Goal: Task Accomplishment & Management: Manage account settings

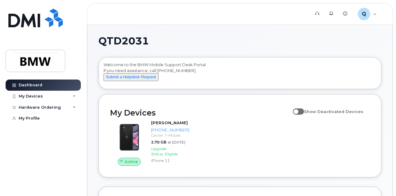
drag, startPoint x: 0, startPoint y: 0, endPoint x: 397, endPoint y: 29, distance: 398.4
click at [70, 97] on div "My Devices" at bounding box center [43, 96] width 75 height 11
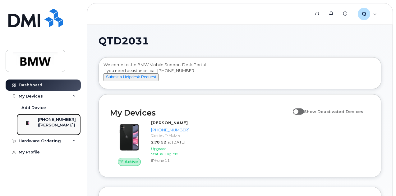
click at [58, 117] on div "[PHONE_NUMBER]" at bounding box center [57, 120] width 38 height 6
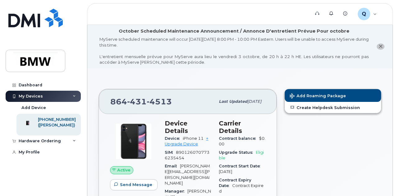
click at [381, 46] on icon "close notification" at bounding box center [380, 46] width 4 height 4
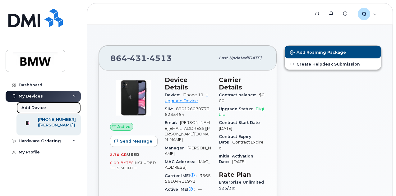
click at [44, 104] on link "Add Device" at bounding box center [48, 108] width 64 height 12
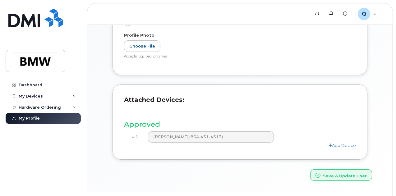
scroll to position [172, 0]
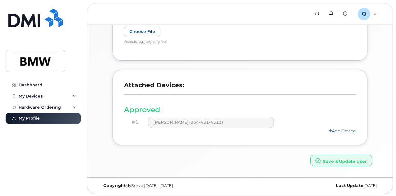
click at [338, 129] on link "Add Device" at bounding box center [341, 130] width 27 height 5
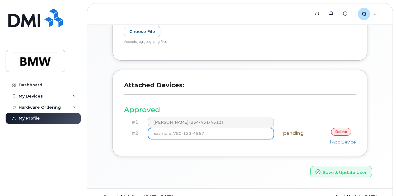
click at [251, 137] on input at bounding box center [211, 133] width 126 height 11
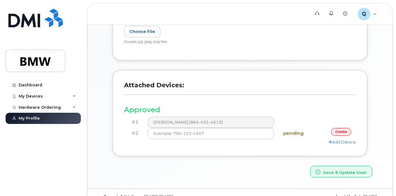
click at [343, 128] on link "delete" at bounding box center [341, 132] width 20 height 8
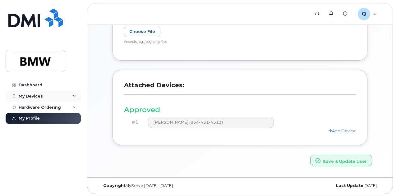
click at [40, 99] on div "My Devices" at bounding box center [43, 96] width 75 height 11
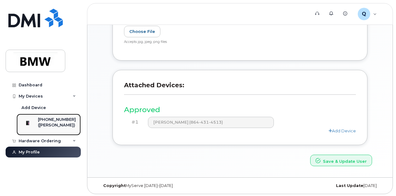
click at [57, 123] on div "([PERSON_NAME])" at bounding box center [57, 125] width 38 height 6
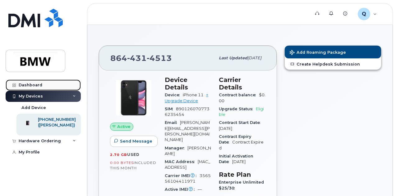
click at [39, 81] on link "Dashboard" at bounding box center [43, 85] width 75 height 11
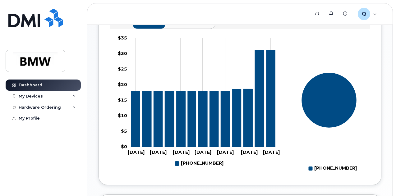
scroll to position [233, 0]
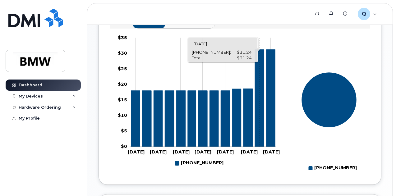
drag, startPoint x: 259, startPoint y: 115, endPoint x: 294, endPoint y: 122, distance: 36.5
click at [294, 122] on rect at bounding box center [329, 104] width 82 height 140
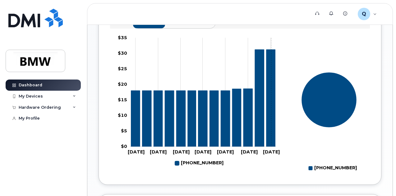
click at [271, 125] on icon "864-431-4513" at bounding box center [270, 98] width 9 height 97
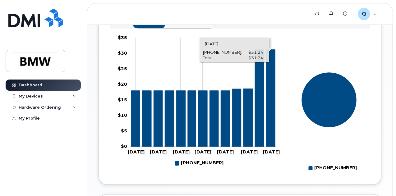
click at [271, 125] on icon "864-431-4513" at bounding box center [270, 98] width 9 height 97
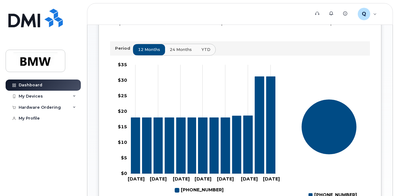
scroll to position [207, 0]
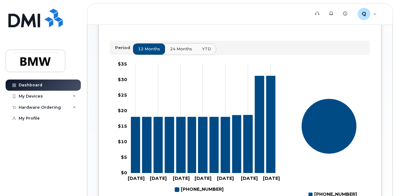
drag, startPoint x: 177, startPoint y: 60, endPoint x: 163, endPoint y: 64, distance: 15.1
click at [165, 55] on button "24 months" at bounding box center [181, 48] width 33 height 11
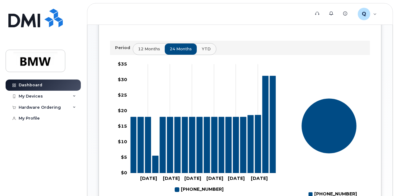
click at [205, 52] on span "YTD" at bounding box center [206, 49] width 9 height 6
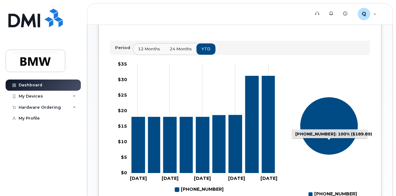
click at [329, 149] on icon "864-431-4513: 100%" at bounding box center [329, 126] width 58 height 58
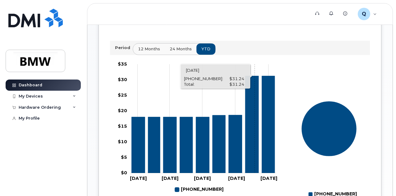
click at [254, 158] on icon "864-431-4513" at bounding box center [251, 124] width 13 height 97
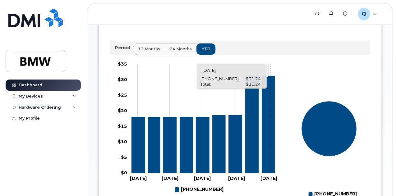
click at [270, 155] on icon "864-431-4513" at bounding box center [268, 124] width 13 height 97
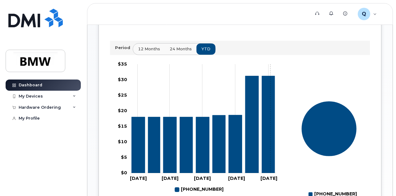
click at [270, 155] on icon "864-431-4513" at bounding box center [268, 124] width 13 height 97
click at [52, 95] on div "My Devices" at bounding box center [43, 96] width 75 height 11
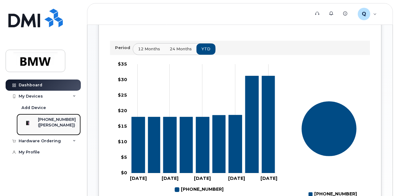
click at [54, 122] on div "[PHONE_NUMBER]" at bounding box center [57, 120] width 38 height 6
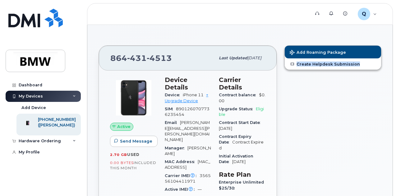
drag, startPoint x: 395, startPoint y: 43, endPoint x: 397, endPoint y: 62, distance: 20.0
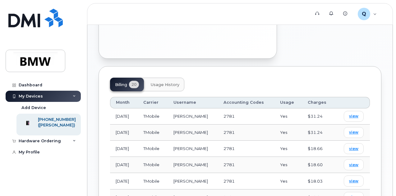
scroll to position [273, 0]
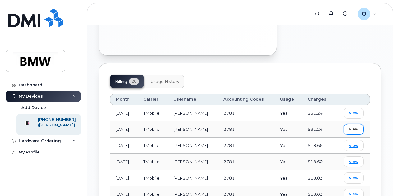
click at [354, 126] on span "view" at bounding box center [353, 129] width 9 height 6
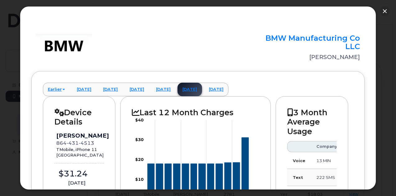
drag, startPoint x: 376, startPoint y: 26, endPoint x: 396, endPoint y: 73, distance: 50.9
click at [395, 73] on html "Support Alerts Knowledge Base Q QTD2031 Employee English Français Sign out Dash…" at bounding box center [198, 102] width 396 height 750
click at [377, 96] on div at bounding box center [198, 98] width 396 height 196
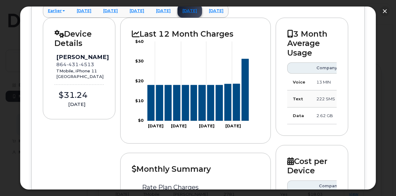
scroll to position [63, 0]
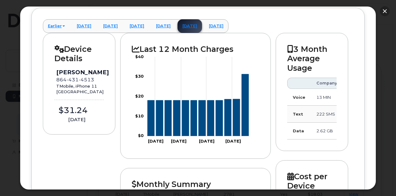
click at [384, 7] on button "button" at bounding box center [385, 11] width 10 height 10
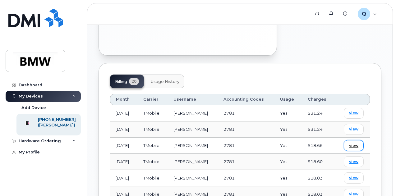
click at [355, 143] on span "view" at bounding box center [353, 146] width 9 height 6
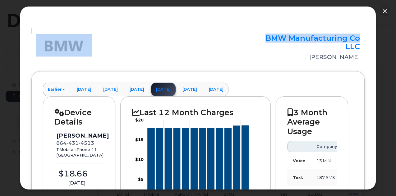
drag, startPoint x: 376, startPoint y: 20, endPoint x: 375, endPoint y: 39, distance: 19.9
click at [375, 39] on div "× BMW Manufacturing Co LLC Marissa Humphreys Earlier March 2025 February 2025 J…" at bounding box center [198, 98] width 356 height 184
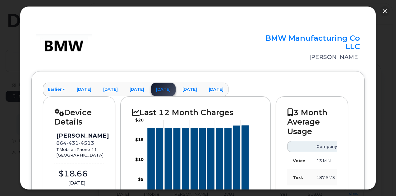
click at [379, 41] on div at bounding box center [198, 98] width 396 height 196
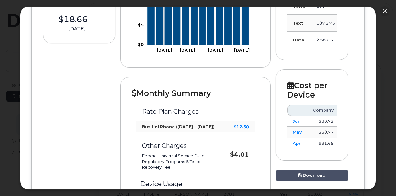
scroll to position [0, 0]
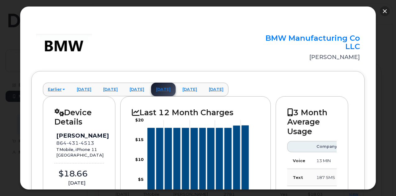
click at [385, 14] on button "button" at bounding box center [385, 11] width 10 height 10
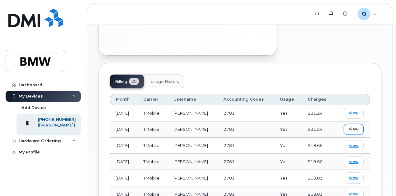
click at [352, 126] on span "view" at bounding box center [353, 129] width 9 height 6
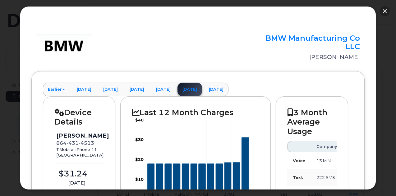
click at [385, 12] on button "button" at bounding box center [385, 11] width 10 height 10
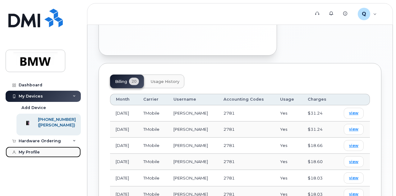
click at [40, 154] on link "My Profile" at bounding box center [43, 152] width 75 height 11
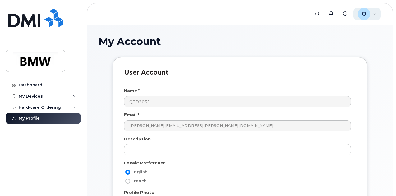
click at [377, 15] on div "Q QTD2031 Employee" at bounding box center [367, 14] width 28 height 12
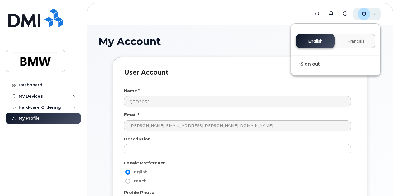
click at [377, 15] on div "Q QTD2031 Employee" at bounding box center [367, 14] width 28 height 12
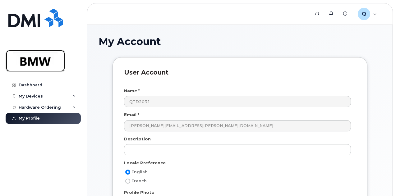
click at [30, 67] on img at bounding box center [35, 61] width 48 height 18
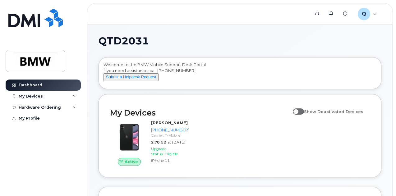
scroll to position [39, 0]
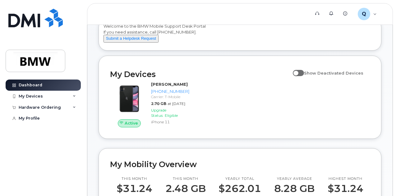
click at [302, 76] on span at bounding box center [298, 73] width 11 height 6
click at [298, 72] on input "Show Deactivated Devices" at bounding box center [295, 69] width 5 height 5
click at [302, 76] on span at bounding box center [298, 73] width 11 height 6
click at [298, 72] on input "Show Deactivated Devices" at bounding box center [295, 69] width 5 height 5
checkbox input "false"
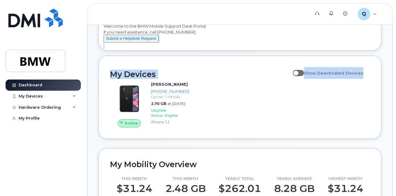
drag, startPoint x: 395, startPoint y: 43, endPoint x: 397, endPoint y: 71, distance: 28.3
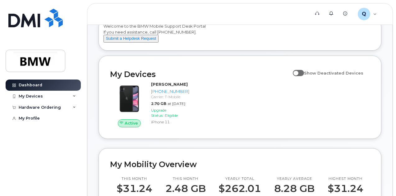
click at [260, 131] on div "Active [PERSON_NAME] [PHONE_NUMBER] Carrier: T-Mobile 2.70 GB at [DATE] Upgrade…" at bounding box center [239, 104] width 267 height 53
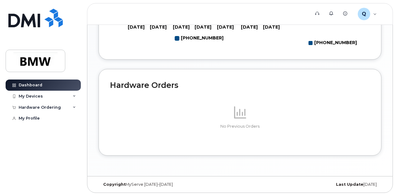
scroll to position [373, 0]
click at [37, 97] on div "My Devices" at bounding box center [31, 96] width 24 height 5
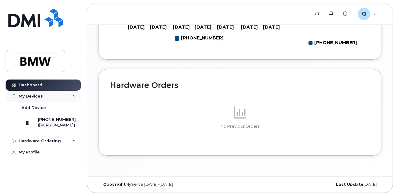
click at [37, 97] on div "My Devices" at bounding box center [31, 96] width 24 height 5
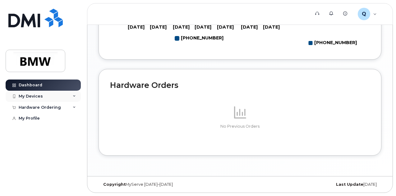
click at [37, 97] on div "My Devices" at bounding box center [31, 96] width 24 height 5
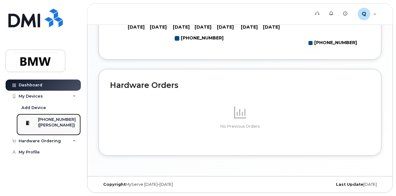
click at [56, 128] on div "([PERSON_NAME])" at bounding box center [57, 125] width 38 height 6
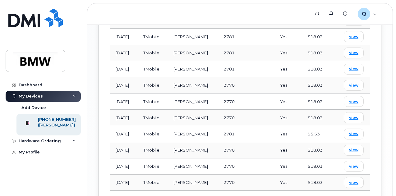
scroll to position [528, 0]
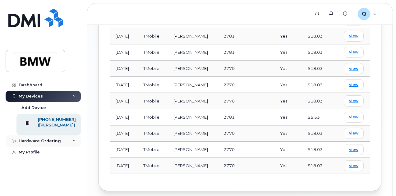
click at [29, 144] on div "Hardware Ordering" at bounding box center [40, 141] width 42 height 5
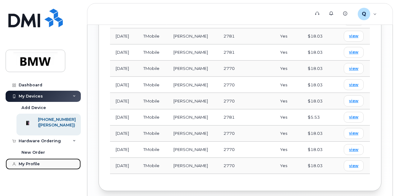
click at [30, 167] on div "My Profile" at bounding box center [29, 164] width 21 height 5
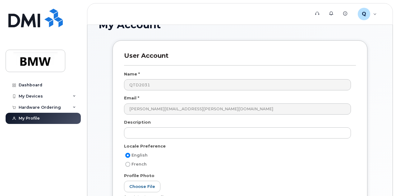
scroll to position [16, 0]
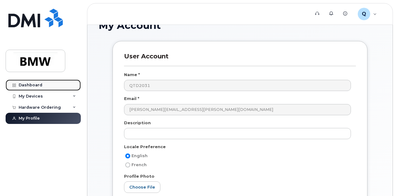
click at [25, 89] on link "Dashboard" at bounding box center [43, 85] width 75 height 11
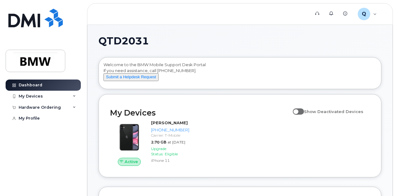
drag, startPoint x: 395, startPoint y: 31, endPoint x: 396, endPoint y: 67, distance: 36.7
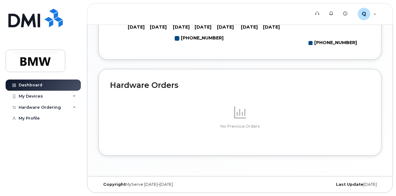
scroll to position [373, 0]
click at [71, 97] on div "My Devices" at bounding box center [43, 96] width 75 height 11
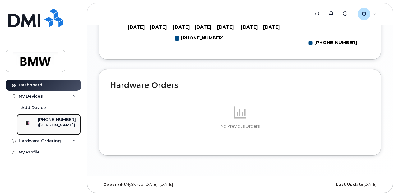
click at [63, 119] on div "[PHONE_NUMBER]" at bounding box center [57, 120] width 38 height 6
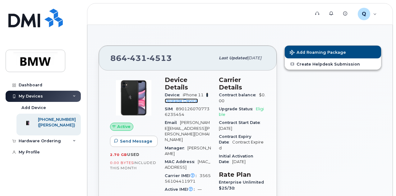
click at [181, 95] on link "+ Upgrade Device" at bounding box center [186, 98] width 43 height 10
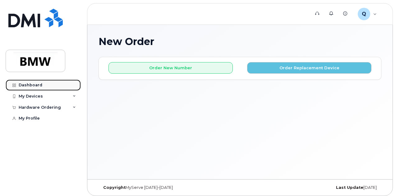
click at [34, 85] on div "Dashboard" at bounding box center [31, 85] width 24 height 5
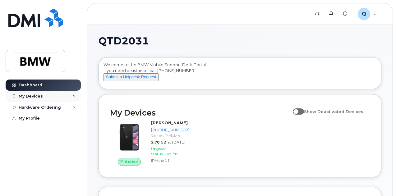
click at [61, 94] on div "My Devices" at bounding box center [43, 96] width 75 height 11
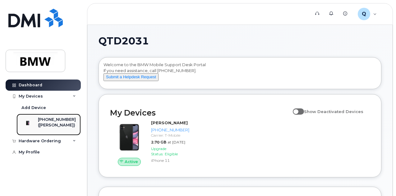
click at [49, 121] on div "[PHONE_NUMBER]" at bounding box center [57, 120] width 38 height 6
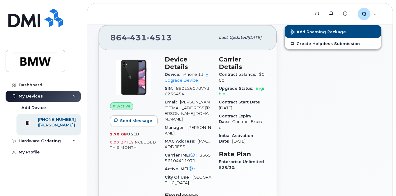
scroll to position [5, 0]
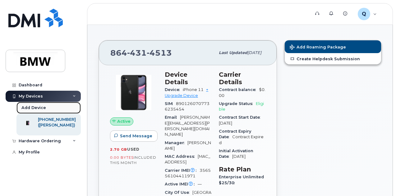
click at [37, 105] on div "Add Device" at bounding box center [33, 108] width 25 height 6
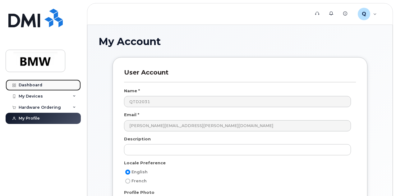
click at [32, 83] on div "Dashboard" at bounding box center [31, 85] width 24 height 5
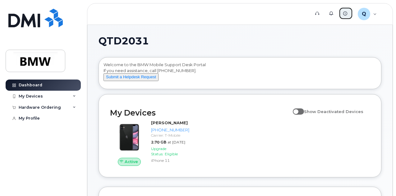
click at [346, 13] on icon at bounding box center [345, 13] width 4 height 4
click at [378, 11] on div "Q QTD2031 Employee" at bounding box center [367, 14] width 28 height 12
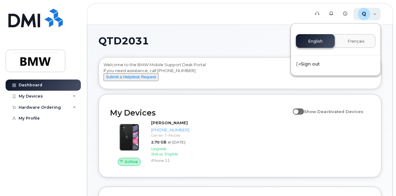
click at [375, 16] on div "Q QTD2031 Employee" at bounding box center [367, 14] width 28 height 12
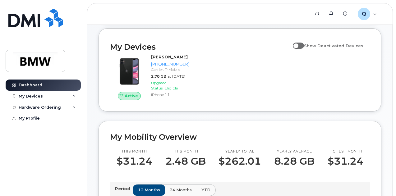
scroll to position [65, 0]
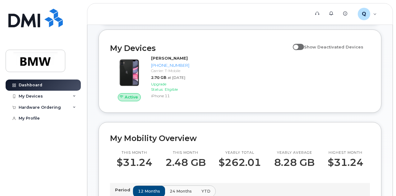
click at [304, 50] on span at bounding box center [298, 47] width 11 height 6
click at [298, 46] on input "Show Deactivated Devices" at bounding box center [295, 43] width 5 height 5
click at [304, 50] on span at bounding box center [298, 47] width 11 height 6
click at [298, 46] on input "Show Deactivated Devices" at bounding box center [295, 43] width 5 height 5
checkbox input "false"
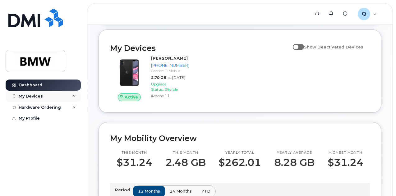
click at [73, 97] on icon at bounding box center [74, 96] width 3 height 3
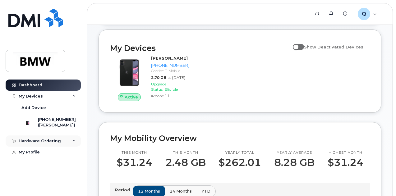
click at [76, 143] on div "Hardware Ordering" at bounding box center [43, 140] width 75 height 11
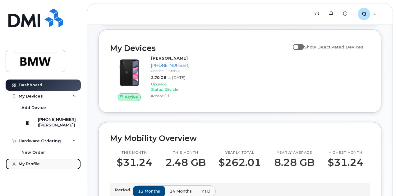
click at [35, 167] on div "My Profile" at bounding box center [29, 164] width 21 height 5
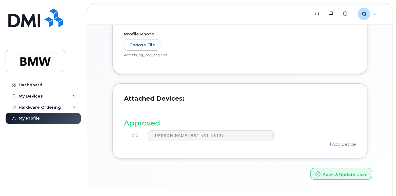
scroll to position [172, 0]
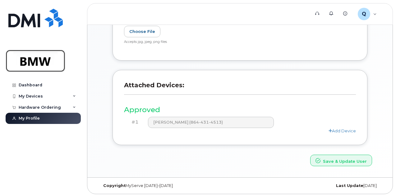
click at [38, 61] on img at bounding box center [35, 61] width 48 height 18
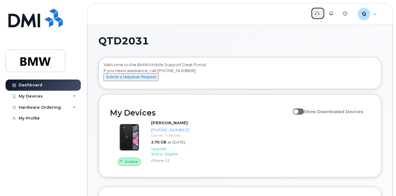
click at [319, 13] on icon at bounding box center [317, 13] width 4 height 4
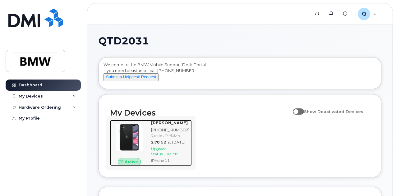
click at [146, 139] on div at bounding box center [129, 137] width 39 height 35
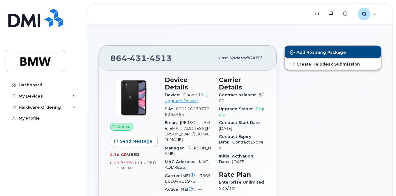
click at [170, 55] on span "4513" at bounding box center [159, 57] width 25 height 9
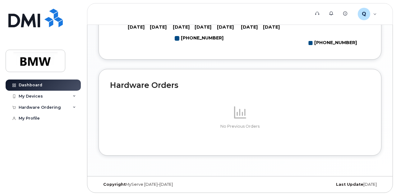
scroll to position [373, 0]
click at [301, 186] on div "Last Update [DATE]" at bounding box center [334, 184] width 94 height 5
click at [51, 95] on div "My Devices" at bounding box center [43, 96] width 75 height 11
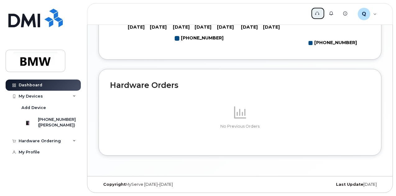
click at [317, 15] on link "Support" at bounding box center [318, 13] width 14 height 12
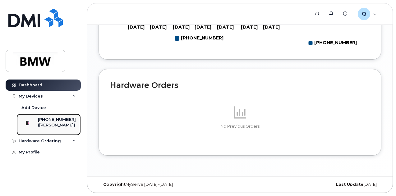
click at [45, 132] on div "864-431-4513 (Marissa Humphreys)" at bounding box center [57, 125] width 38 height 16
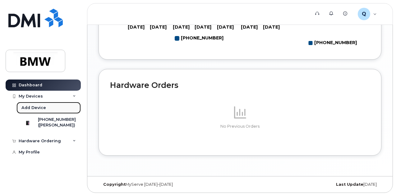
click at [35, 104] on link "Add Device" at bounding box center [48, 108] width 64 height 12
click at [35, 108] on div "Add Device" at bounding box center [33, 108] width 25 height 6
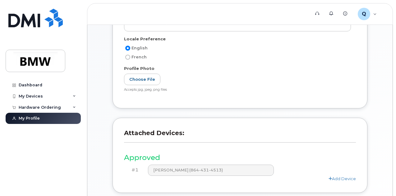
scroll to position [172, 0]
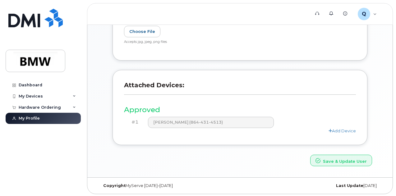
click at [340, 135] on div "Attached Devices: Approved #1 [PERSON_NAME] (864-431-4513) Add Device" at bounding box center [239, 107] width 255 height 75
click at [340, 126] on div "#1 [PERSON_NAME] (864-431-4513)" at bounding box center [240, 122] width 232 height 11
click at [338, 131] on link "Add Device" at bounding box center [341, 130] width 27 height 5
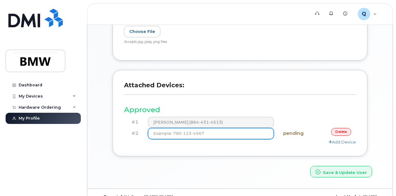
click at [214, 131] on input at bounding box center [211, 133] width 126 height 11
click at [223, 133] on input at bounding box center [211, 133] width 126 height 11
type input "[PHONE_NUMBER]"
click at [310, 166] on button "Save & Update User" at bounding box center [341, 171] width 62 height 11
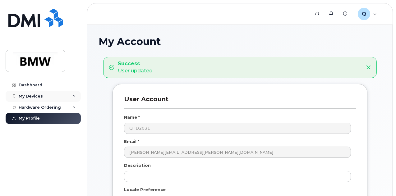
click at [30, 101] on div "My Devices" at bounding box center [43, 96] width 75 height 11
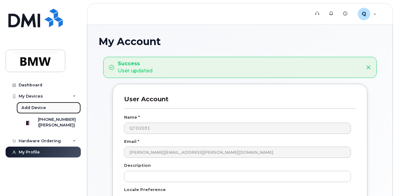
click at [39, 108] on div "Add Device" at bounding box center [33, 108] width 25 height 6
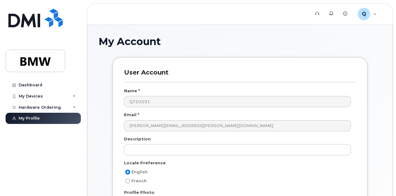
scroll to position [172, 0]
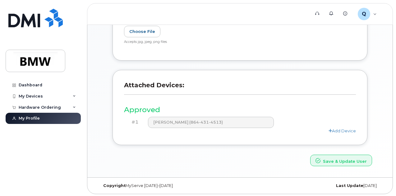
click at [341, 132] on div "Add Device" at bounding box center [240, 131] width 232 height 6
click at [344, 130] on link "Add Device" at bounding box center [341, 130] width 27 height 5
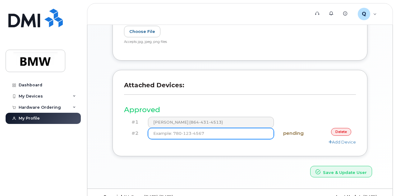
click at [240, 135] on input at bounding box center [211, 133] width 126 height 11
type input "[PHONE_NUMBER]"
click at [310, 166] on button "Save & Update User" at bounding box center [341, 171] width 62 height 11
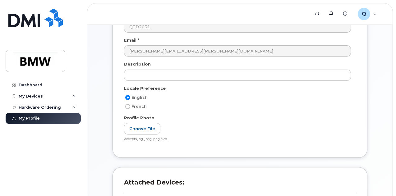
scroll to position [198, 0]
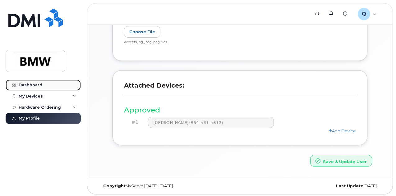
click at [55, 80] on link "Dashboard" at bounding box center [43, 85] width 75 height 11
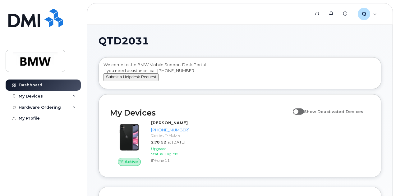
click at [145, 81] on button "Submit a Helpdesk Request" at bounding box center [130, 77] width 55 height 8
click at [71, 97] on div "My Devices" at bounding box center [43, 96] width 75 height 11
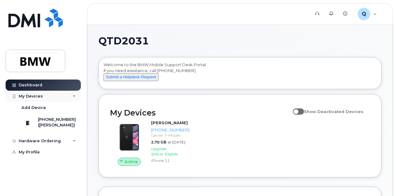
click at [71, 97] on div "My Devices" at bounding box center [43, 96] width 75 height 11
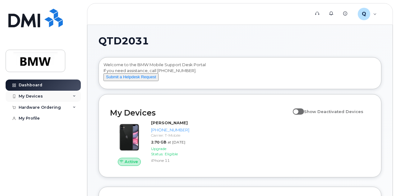
click at [71, 97] on div "My Devices" at bounding box center [43, 96] width 75 height 11
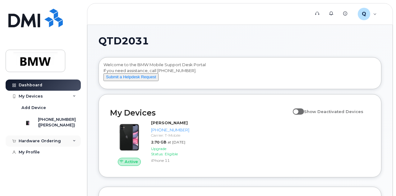
click at [70, 145] on div "Hardware Ordering" at bounding box center [43, 140] width 75 height 11
click at [375, 14] on div "Q QTD2031 Employee" at bounding box center [367, 14] width 28 height 12
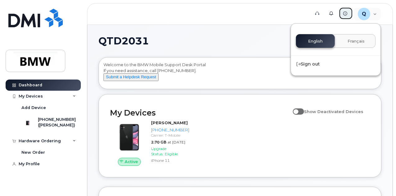
click at [346, 13] on icon at bounding box center [345, 13] width 4 height 4
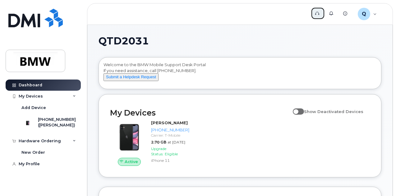
click at [317, 9] on link "Support" at bounding box center [318, 13] width 14 height 12
